Goal: Use online tool/utility: Utilize a website feature to perform a specific function

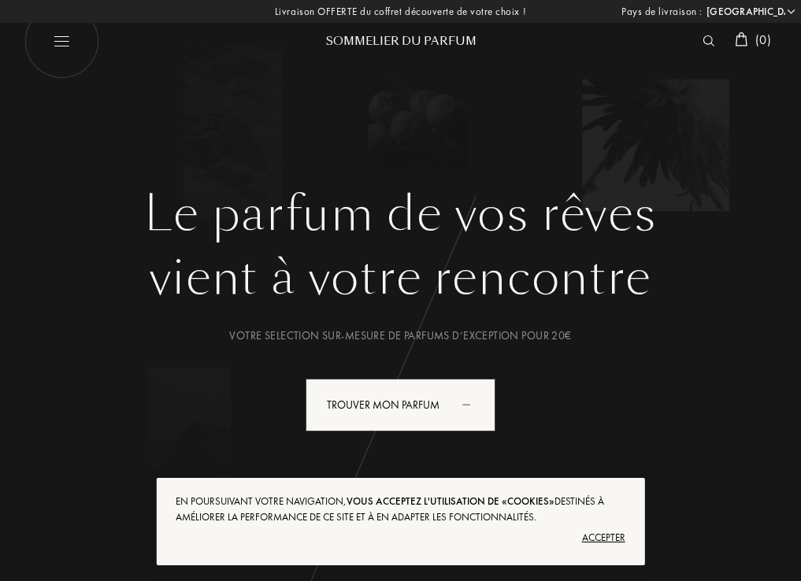
select select "FR"
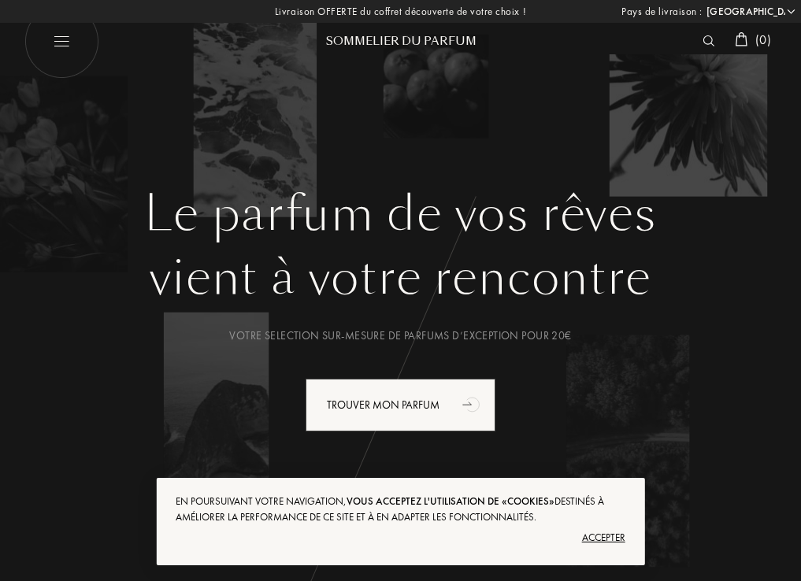
click at [705, 40] on img at bounding box center [709, 40] width 12 height 11
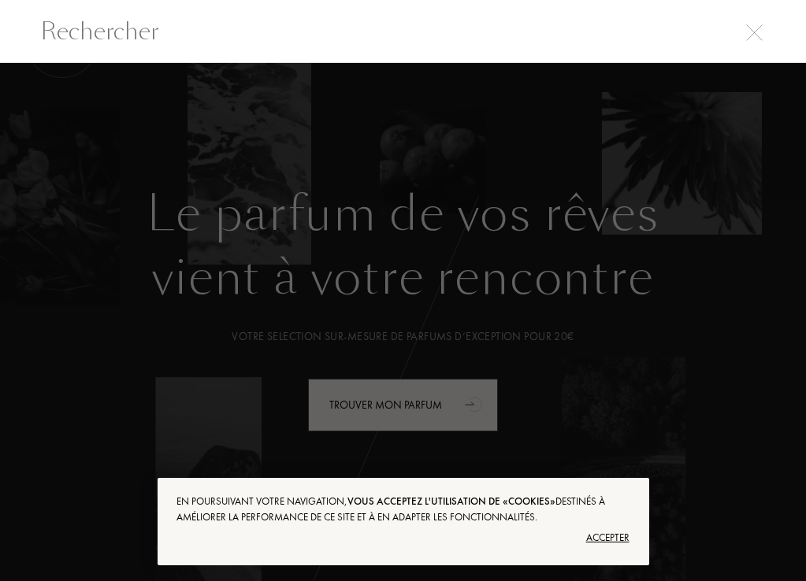
click at [599, 539] on div "Accepter" at bounding box center [402, 537] width 452 height 25
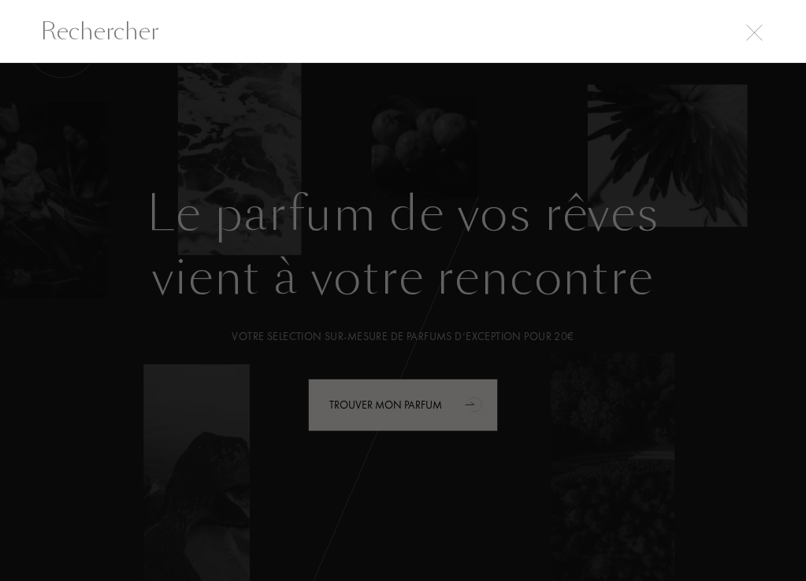
click at [425, 405] on div at bounding box center [403, 322] width 806 height 519
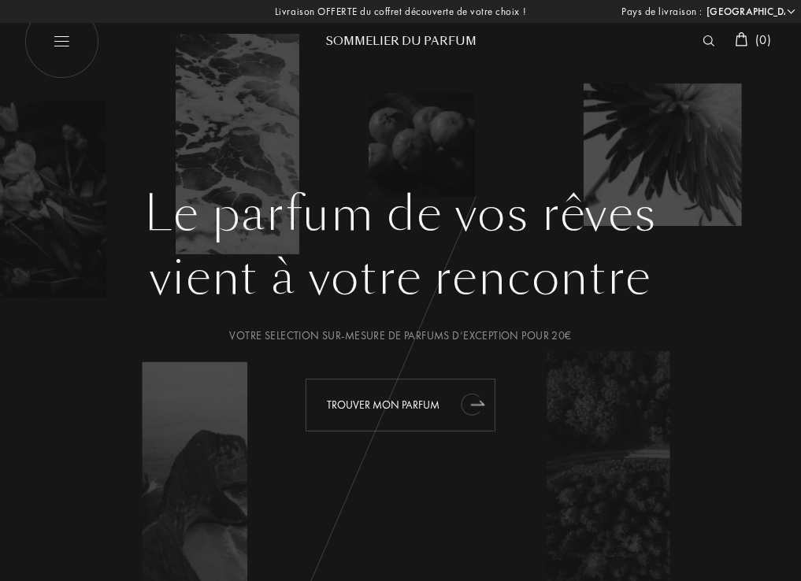
click at [468, 407] on icon "animation" at bounding box center [471, 405] width 20 height 22
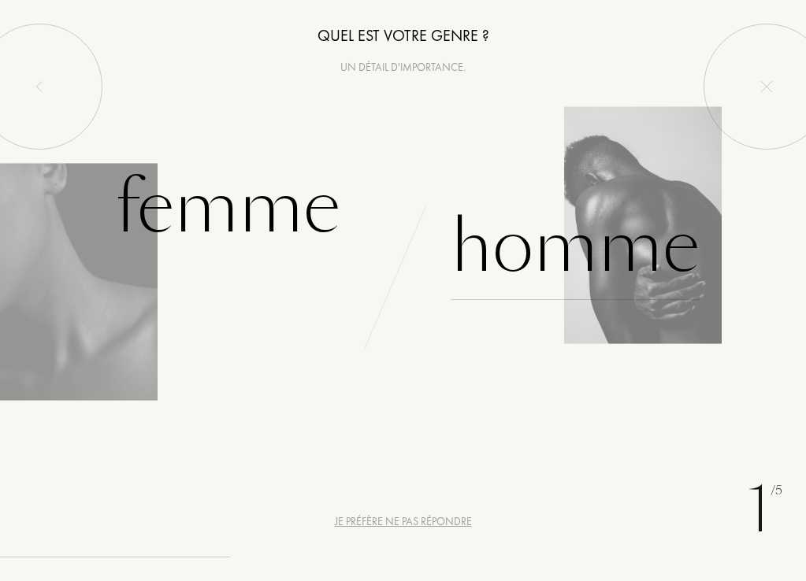
click at [606, 271] on div "Homme" at bounding box center [575, 247] width 249 height 106
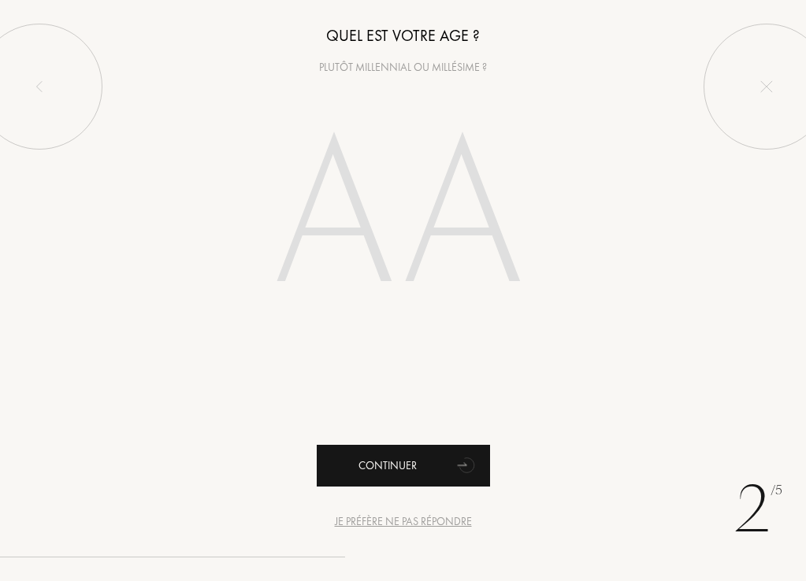
click at [421, 471] on div "Continuer" at bounding box center [403, 466] width 173 height 42
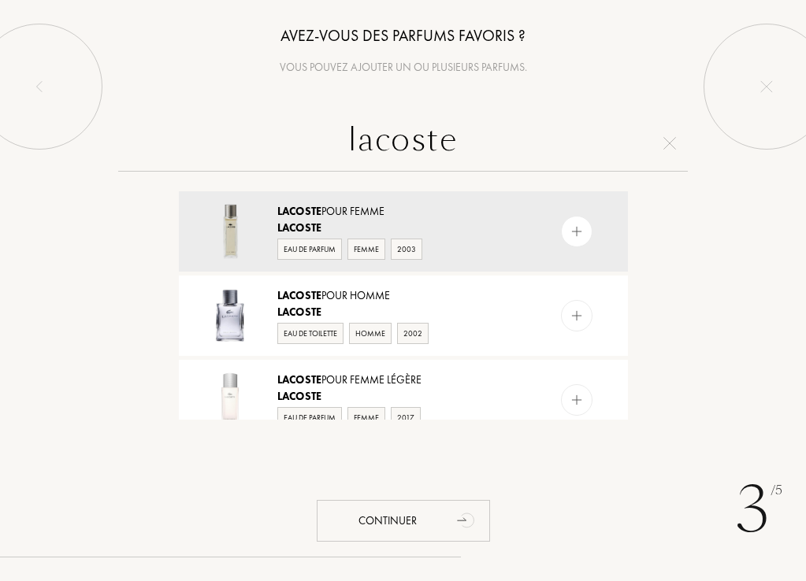
type input "Lacoste"
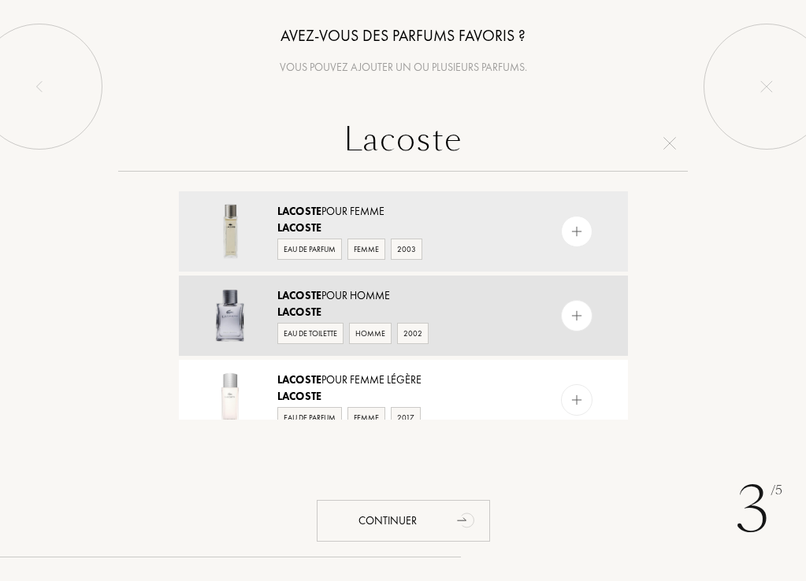
drag, startPoint x: 432, startPoint y: 243, endPoint x: 305, endPoint y: 310, distance: 143.7
click at [305, 310] on span "Lacoste" at bounding box center [299, 312] width 45 height 14
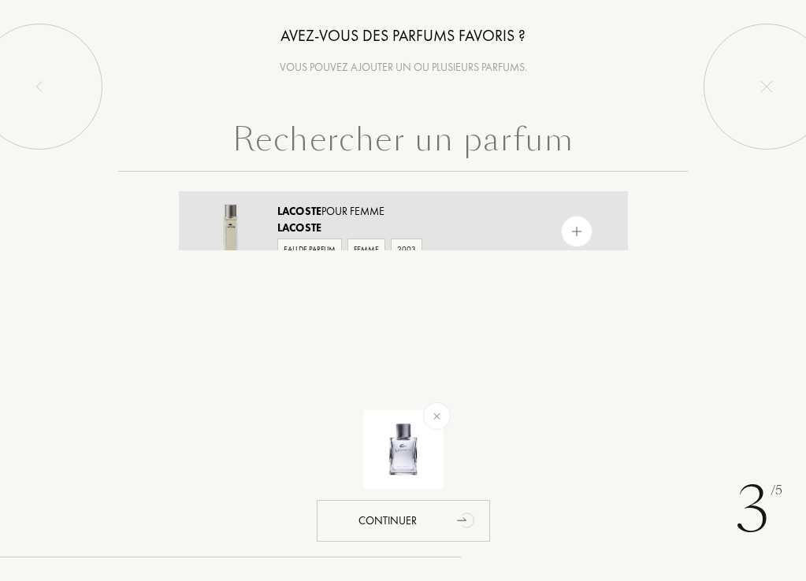
click at [302, 208] on span "Lacoste" at bounding box center [299, 211] width 45 height 14
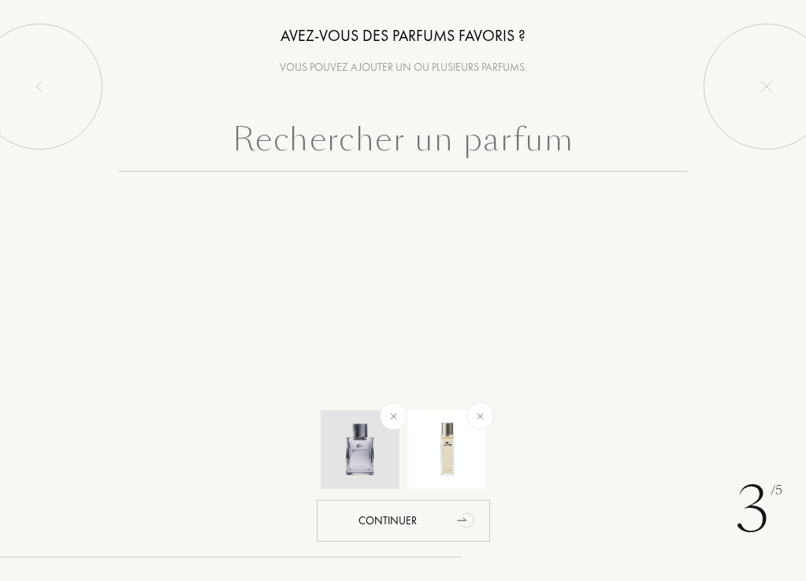
click at [347, 451] on img at bounding box center [359, 449] width 55 height 55
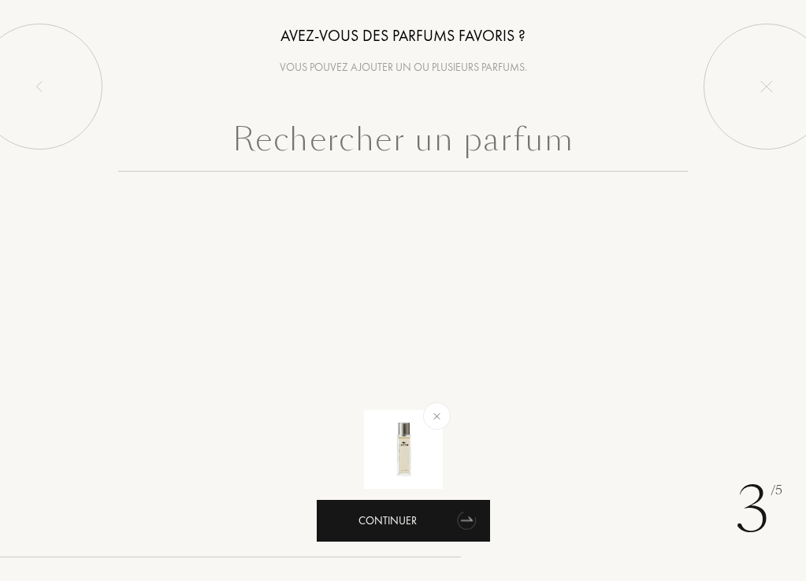
click at [446, 517] on div "Continuer" at bounding box center [403, 521] width 173 height 42
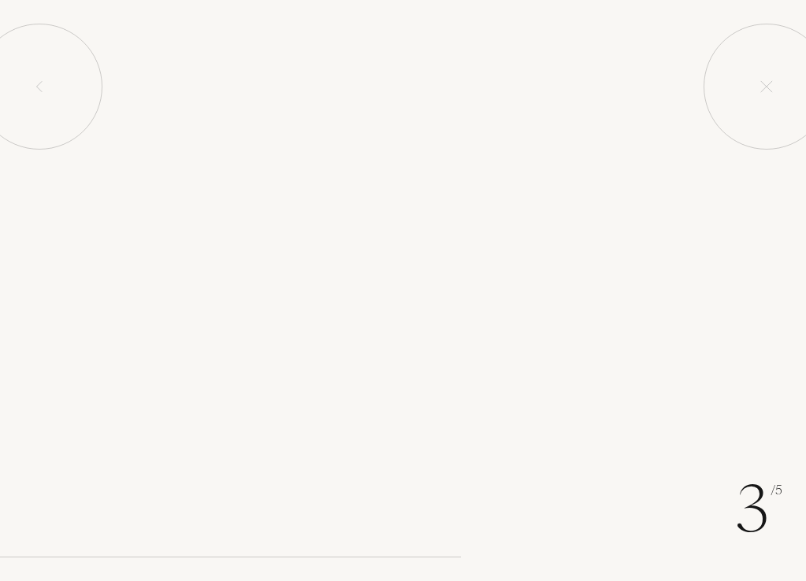
click at [475, 513] on icon "animation" at bounding box center [467, 520] width 32 height 32
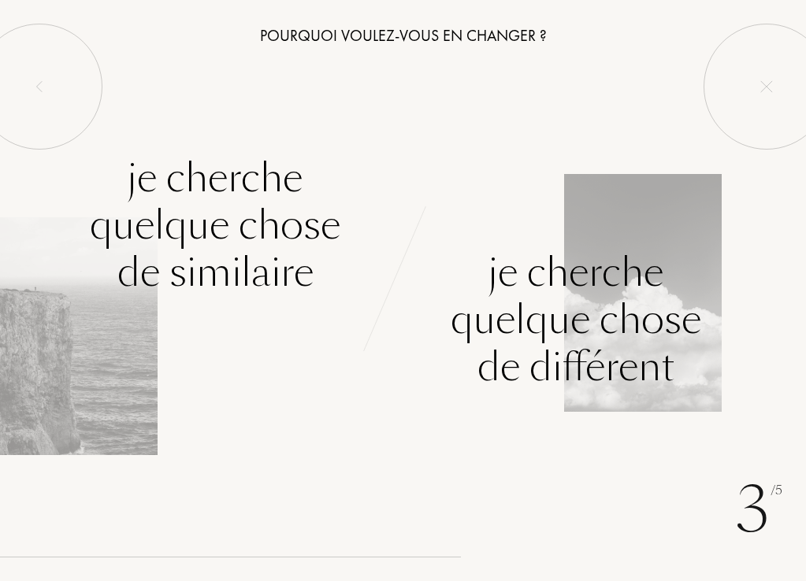
click at [458, 258] on div "Je cherche quelque chose de différent" at bounding box center [576, 320] width 250 height 142
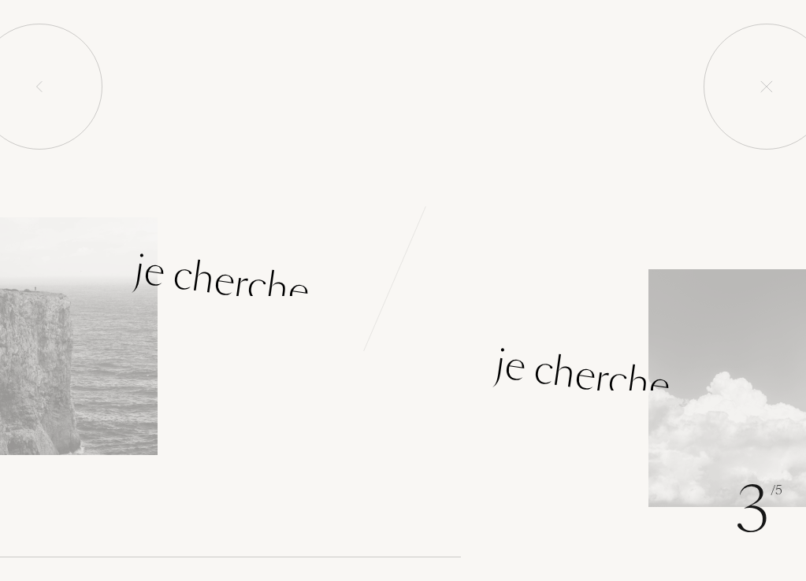
click at [415, 265] on div "Je cherche quelque chose de différent" at bounding box center [604, 272] width 403 height 236
